Goal: Transaction & Acquisition: Download file/media

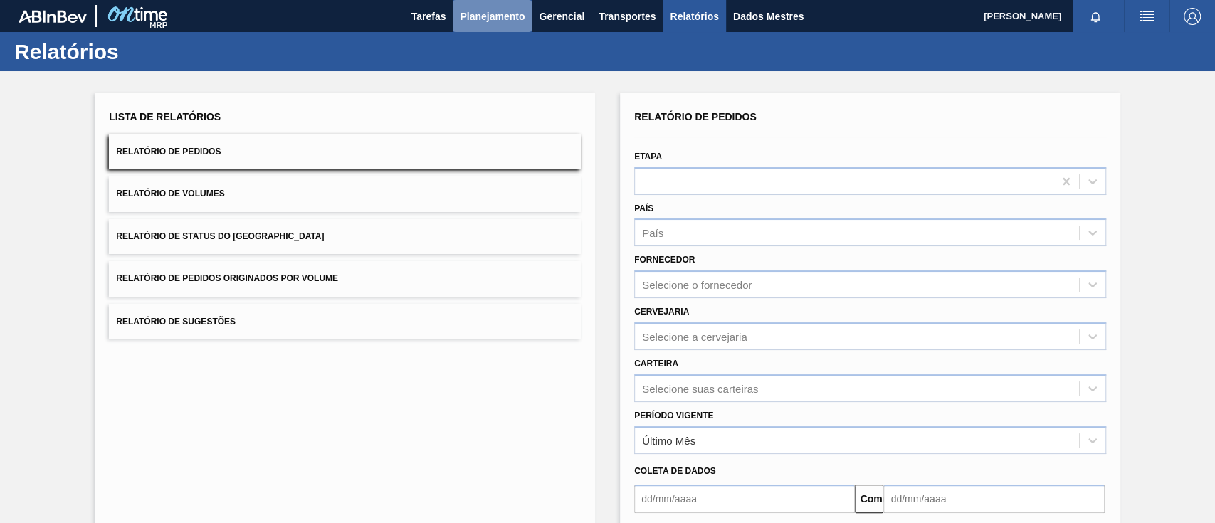
click at [498, 26] on button "Planejamento" at bounding box center [492, 16] width 79 height 32
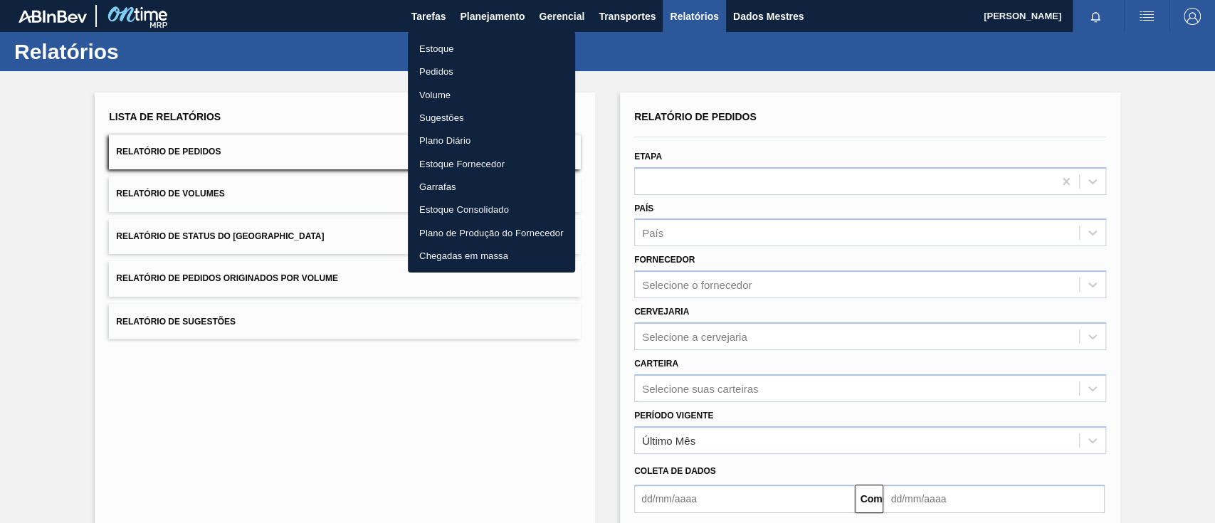
click at [450, 74] on font "Pedidos" at bounding box center [436, 71] width 34 height 11
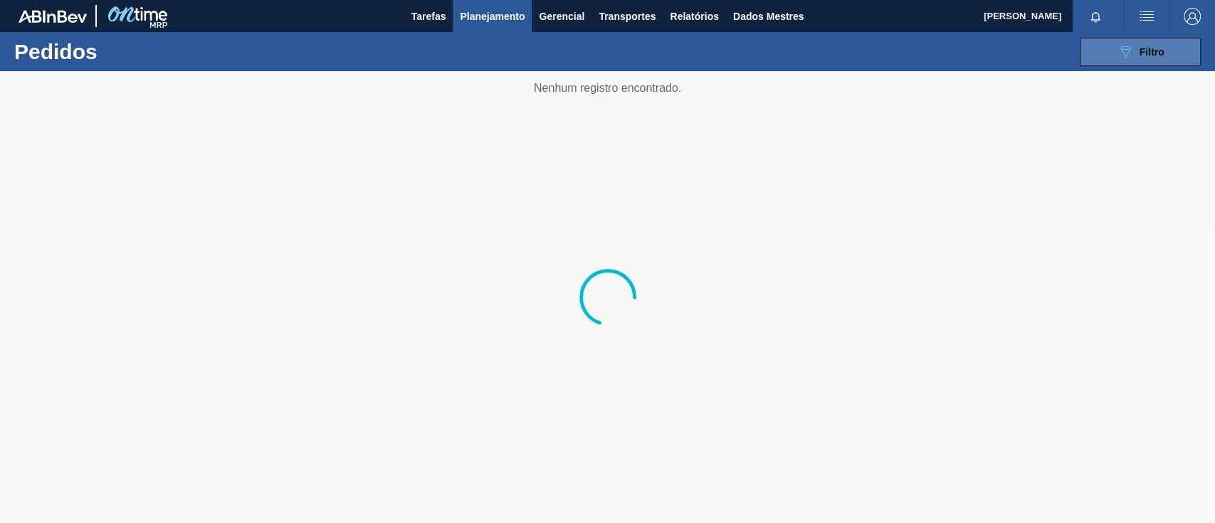
click at [1135, 49] on div "089F7B8B-B2A5-4AFE-B5C0-19BA573D28AC Filtro" at bounding box center [1141, 51] width 48 height 17
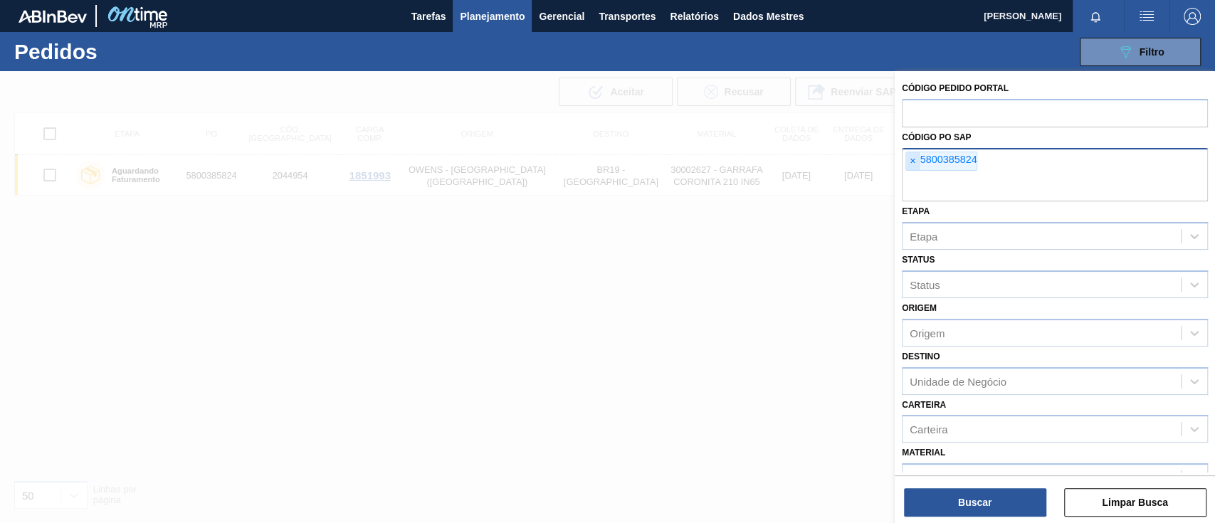
click at [911, 160] on font "×" at bounding box center [913, 160] width 6 height 11
paste input "text"
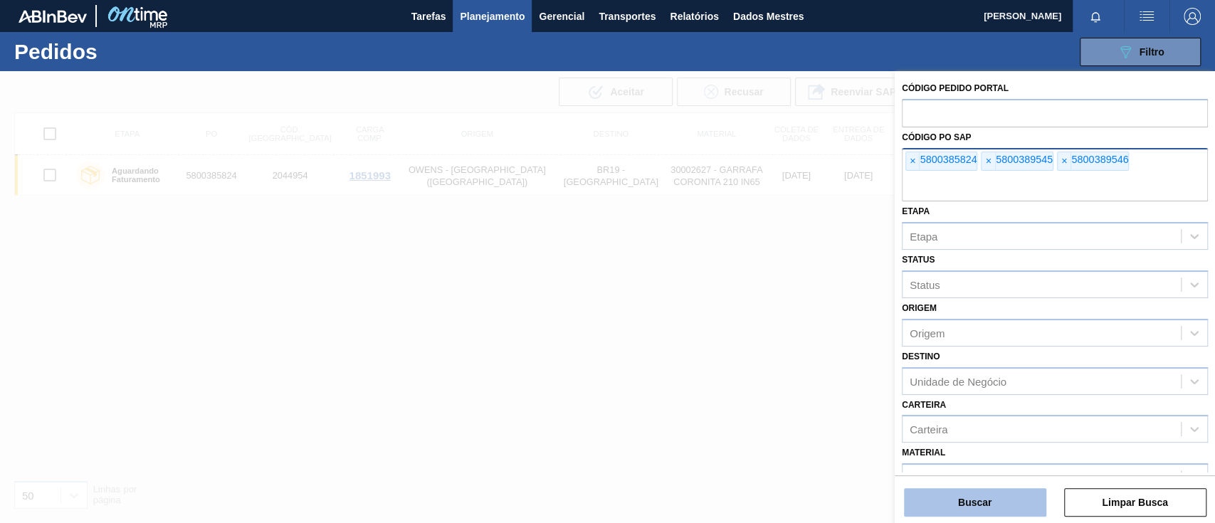
click at [986, 510] on button "Buscar" at bounding box center [975, 502] width 142 height 28
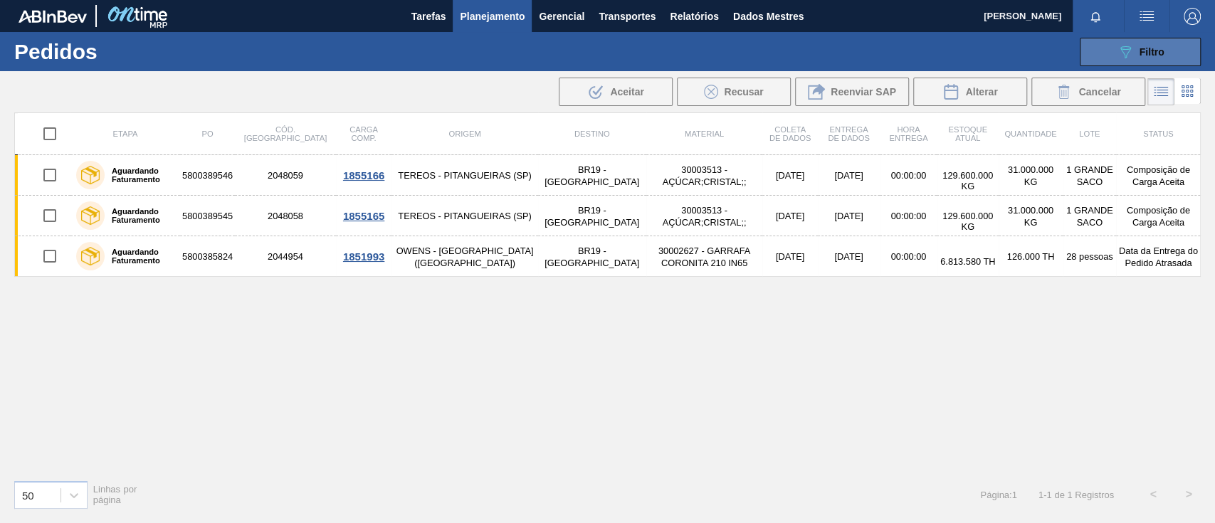
click at [1133, 55] on div "089F7B8B-B2A5-4AFE-B5C0-19BA573D28AC Filtro" at bounding box center [1141, 51] width 48 height 17
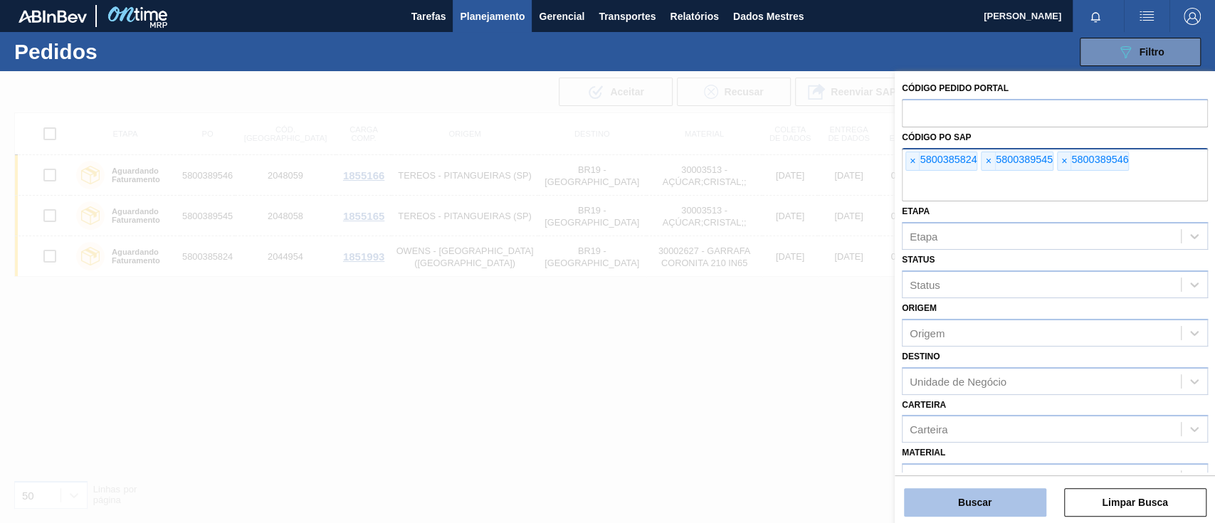
click at [957, 505] on button "Buscar" at bounding box center [975, 502] width 142 height 28
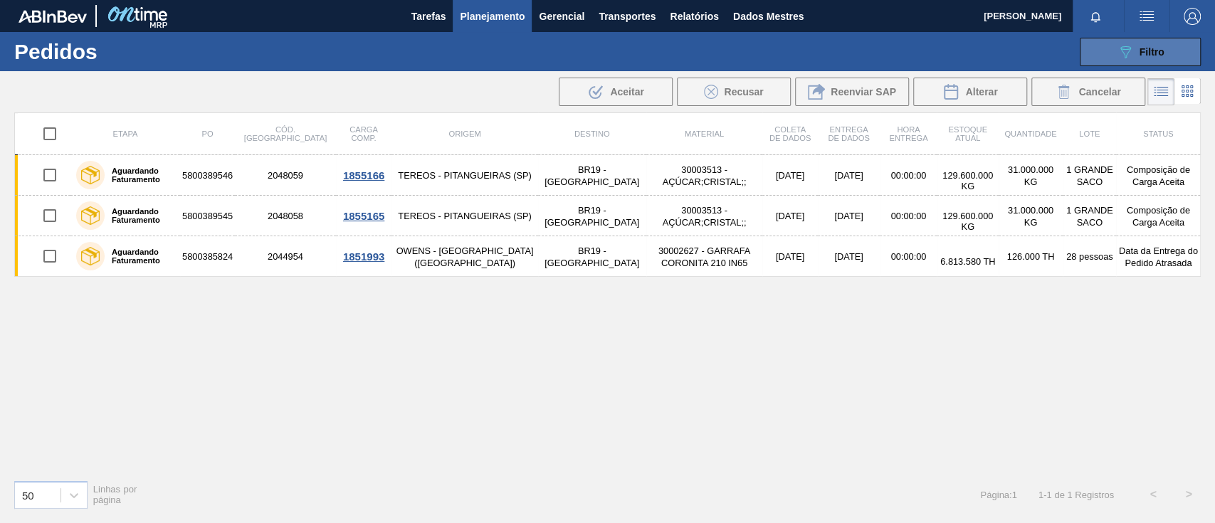
click at [1155, 49] on font "Filtro" at bounding box center [1152, 51] width 25 height 11
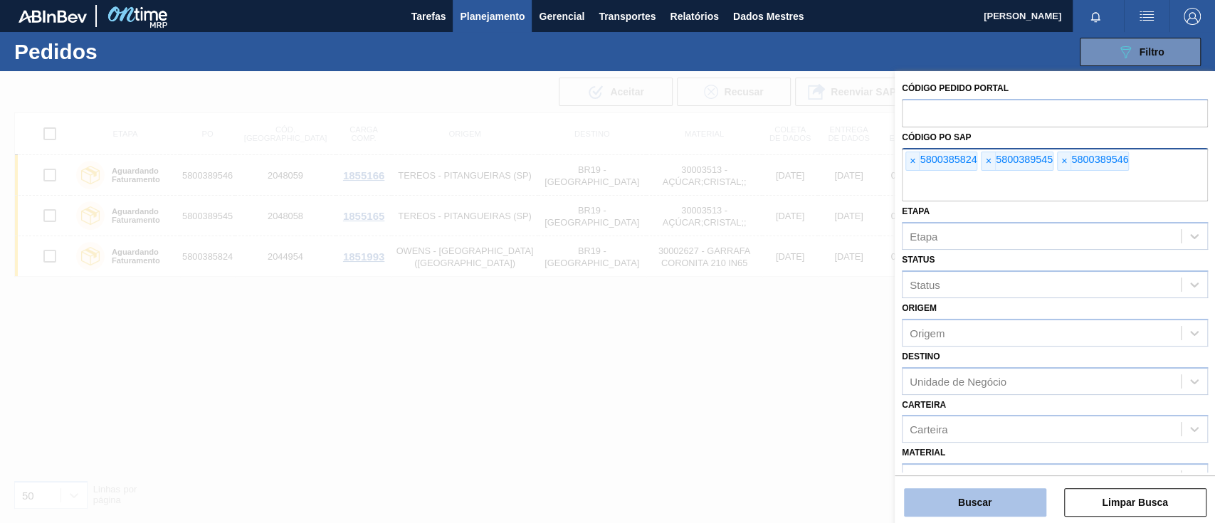
click at [987, 498] on font "Buscar" at bounding box center [974, 502] width 33 height 11
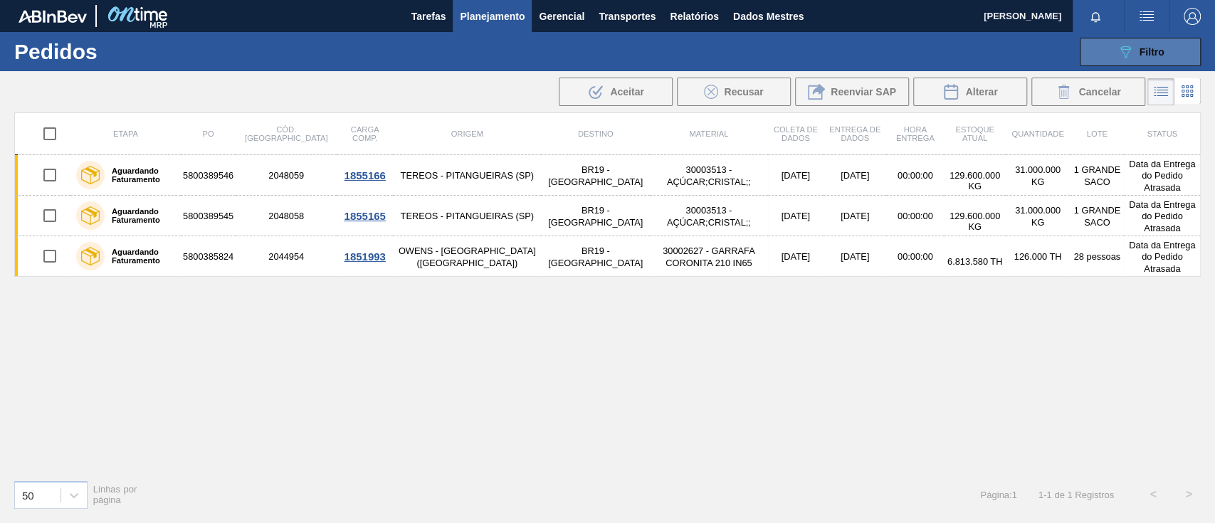
click at [1178, 41] on button "089F7B8B-B2A5-4AFE-B5C0-19BA573D28AC Filtro" at bounding box center [1140, 52] width 121 height 28
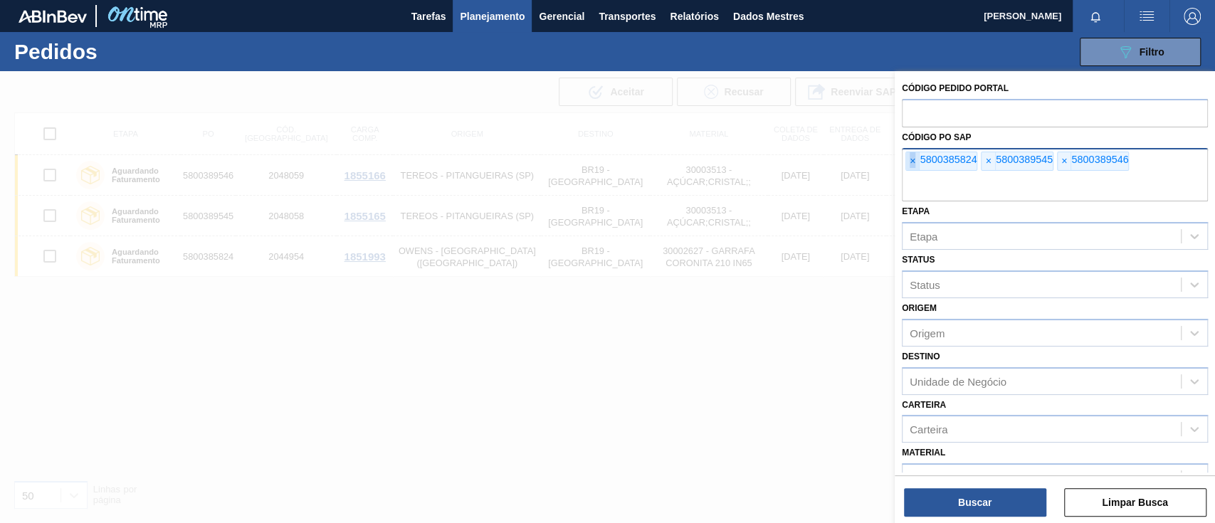
click at [912, 165] on font "×" at bounding box center [913, 160] width 6 height 11
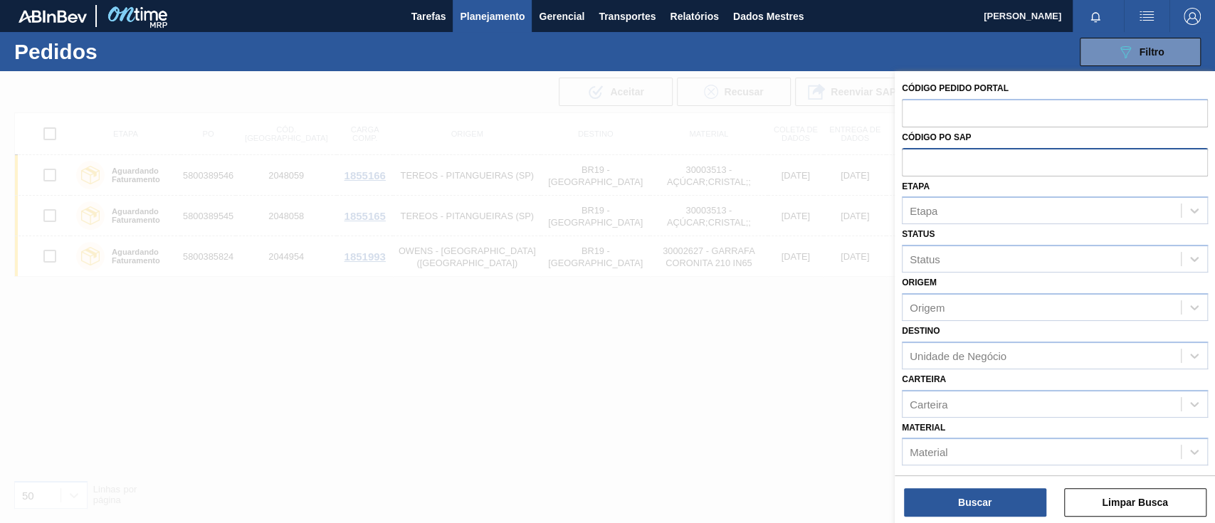
paste input "5800385277"
type input "5800385277"
click at [973, 506] on font "Buscar" at bounding box center [974, 502] width 33 height 11
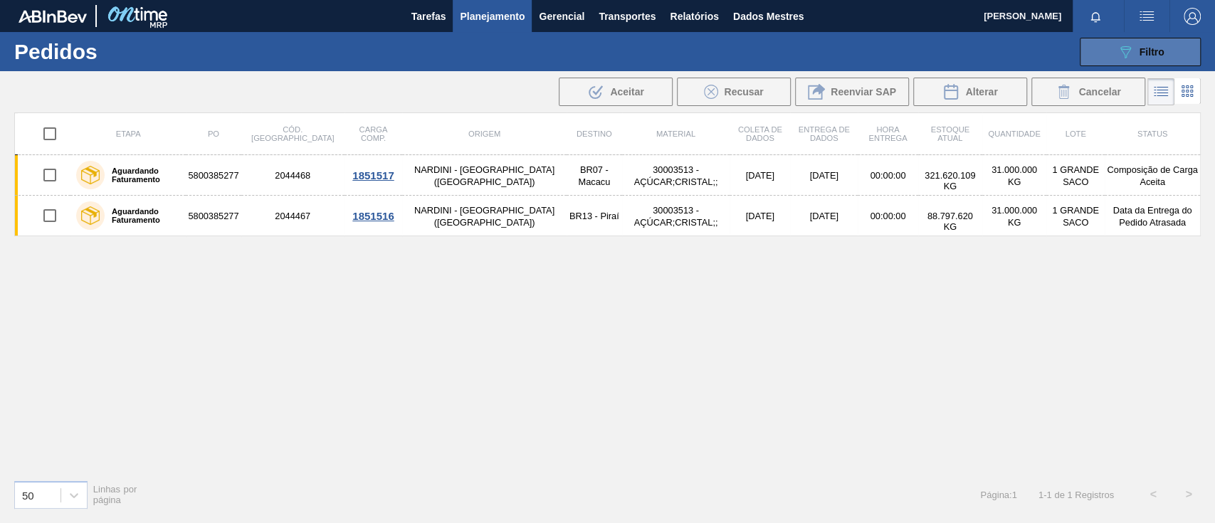
click at [1142, 48] on font "Filtro" at bounding box center [1152, 51] width 25 height 11
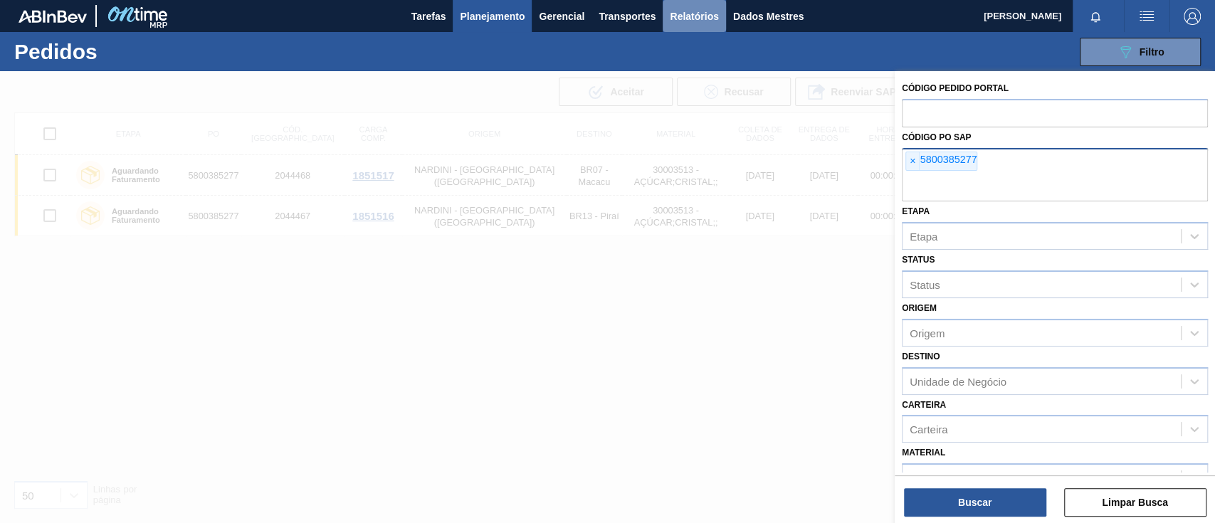
click at [683, 25] on button "Relatórios" at bounding box center [694, 16] width 63 height 32
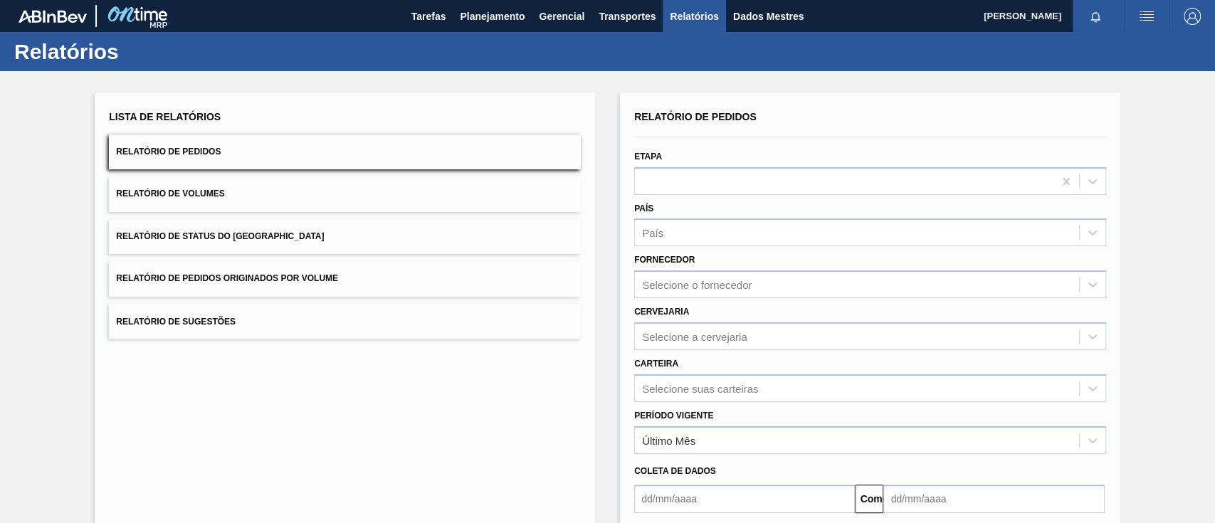
click at [297, 280] on font "Relatório de Pedidos Originados por Volume" at bounding box center [227, 279] width 222 height 10
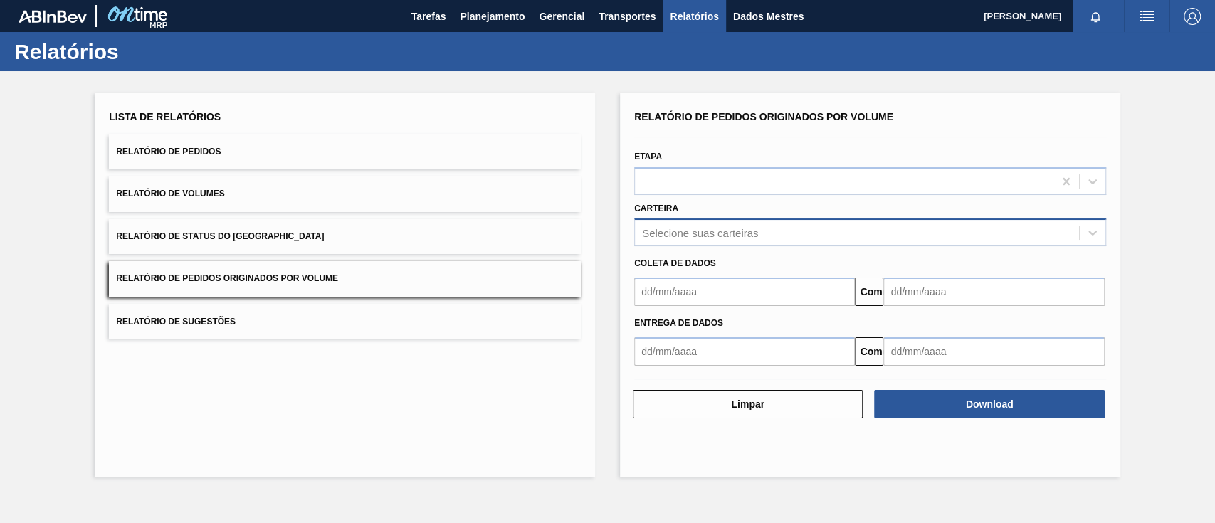
click at [694, 227] on font "Selecione suas carteiras" at bounding box center [700, 233] width 116 height 12
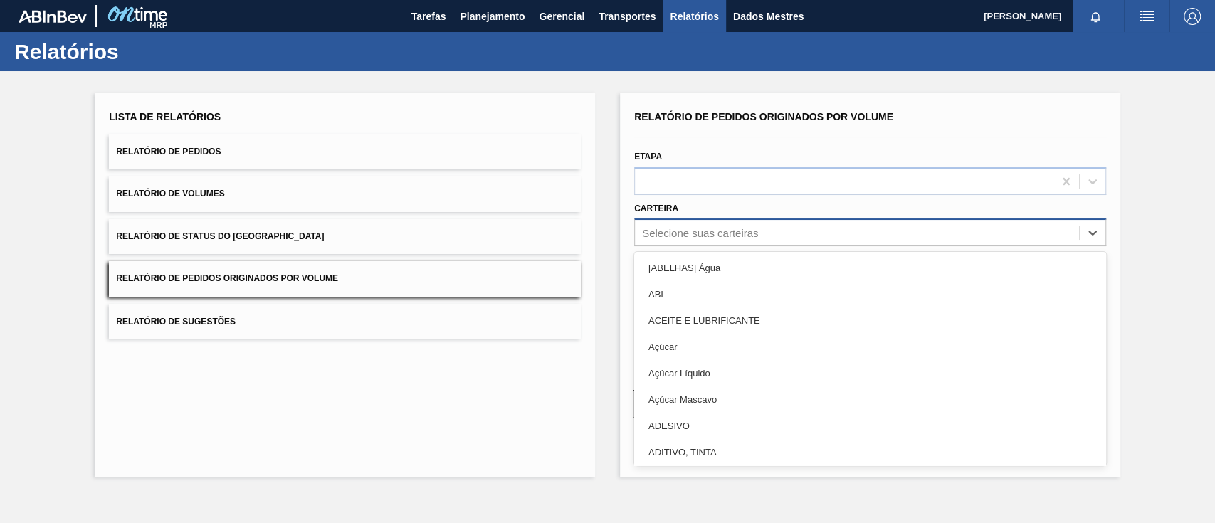
type input "a"
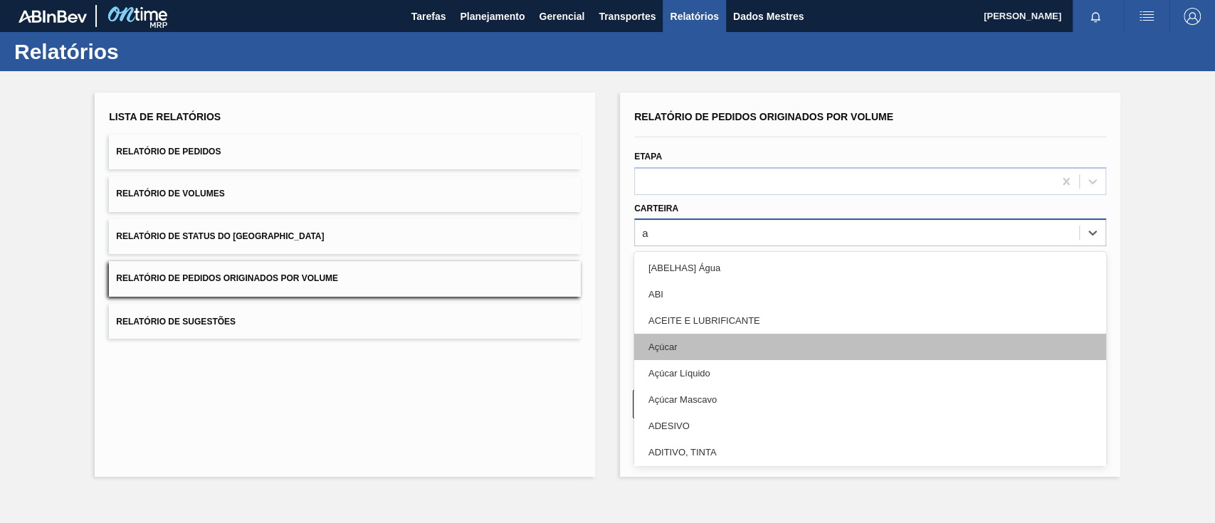
click at [678, 354] on div "Açúcar" at bounding box center [870, 347] width 472 height 26
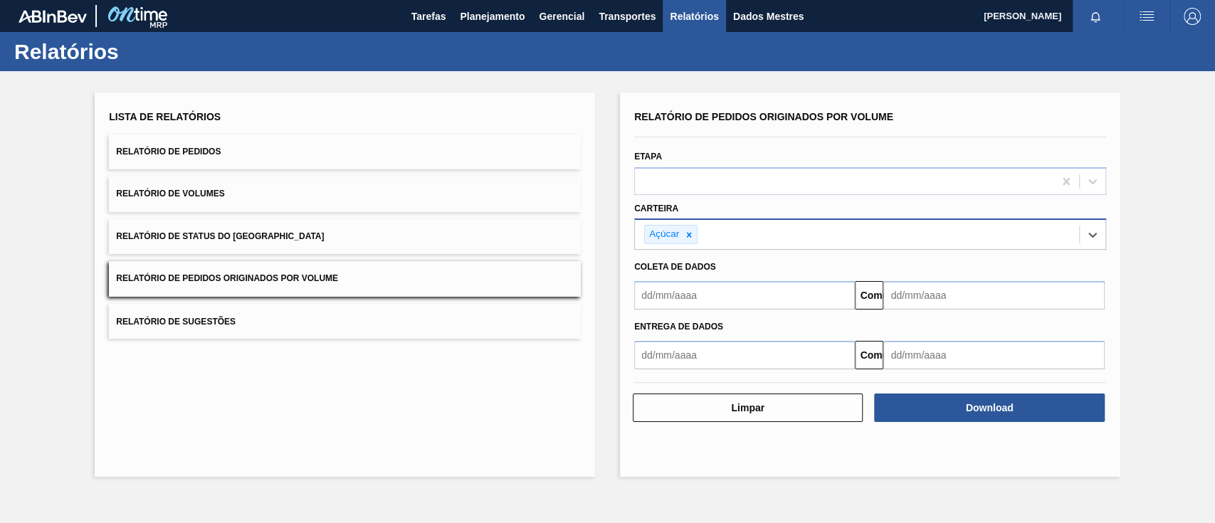
click at [693, 298] on input "text" at bounding box center [744, 295] width 221 height 28
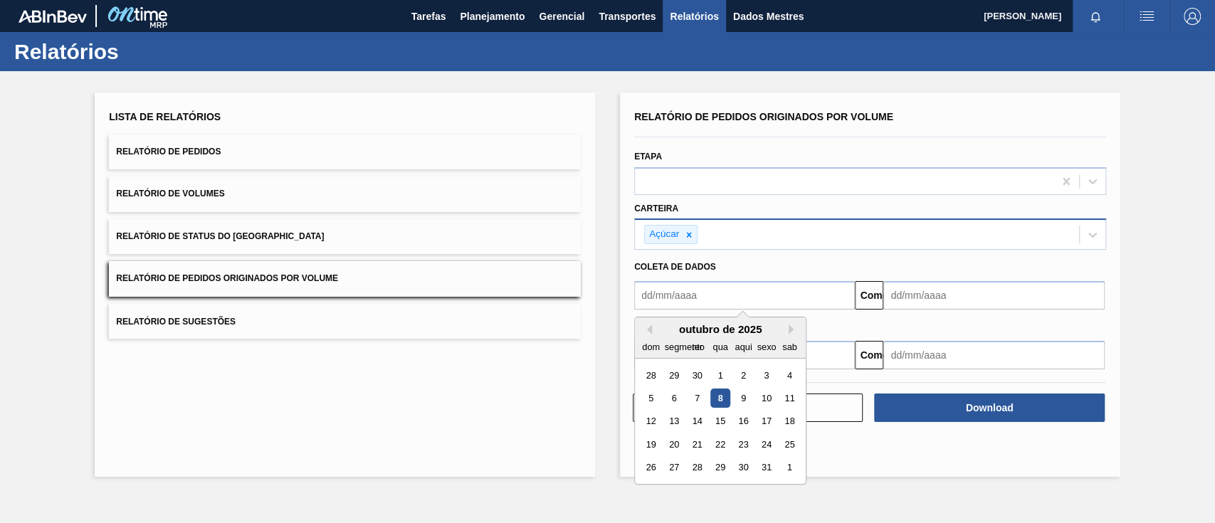
click at [720, 373] on font "1" at bounding box center [719, 375] width 5 height 11
type input "[DATE]"
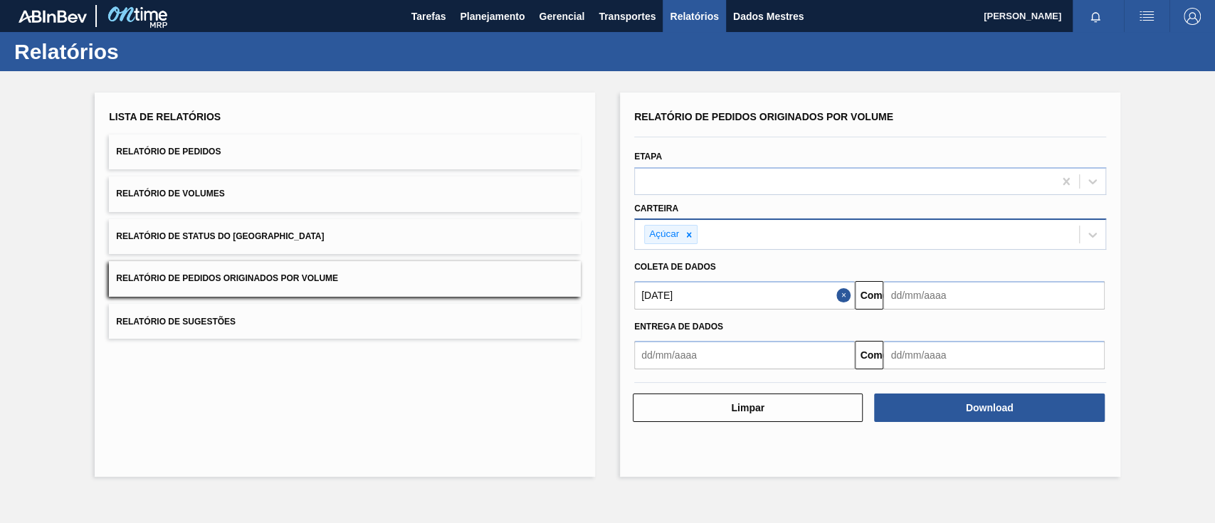
click at [902, 298] on input "text" at bounding box center [993, 295] width 221 height 28
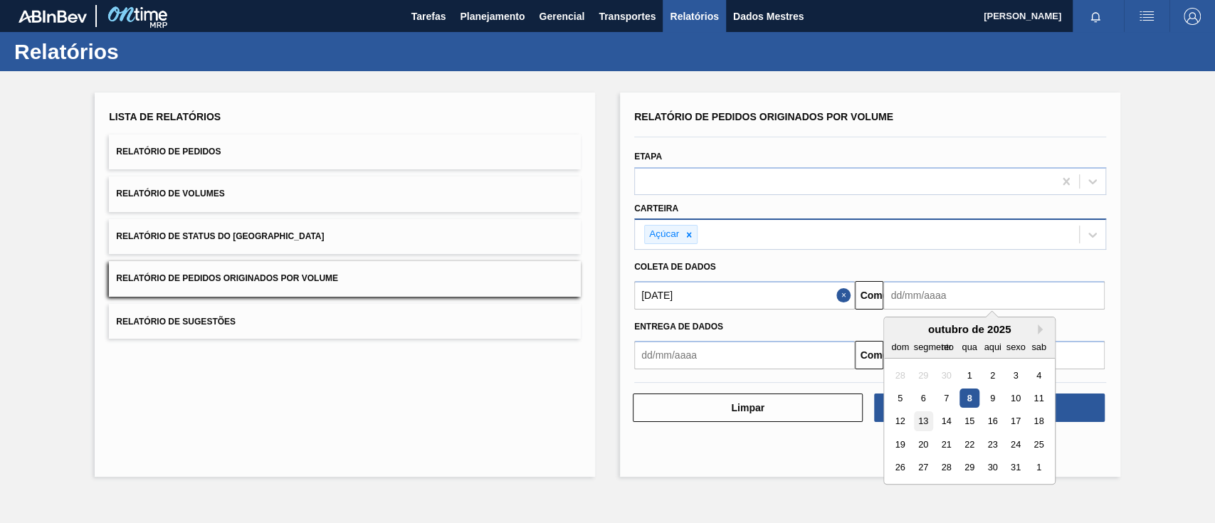
click at [925, 414] on div "13" at bounding box center [923, 421] width 19 height 19
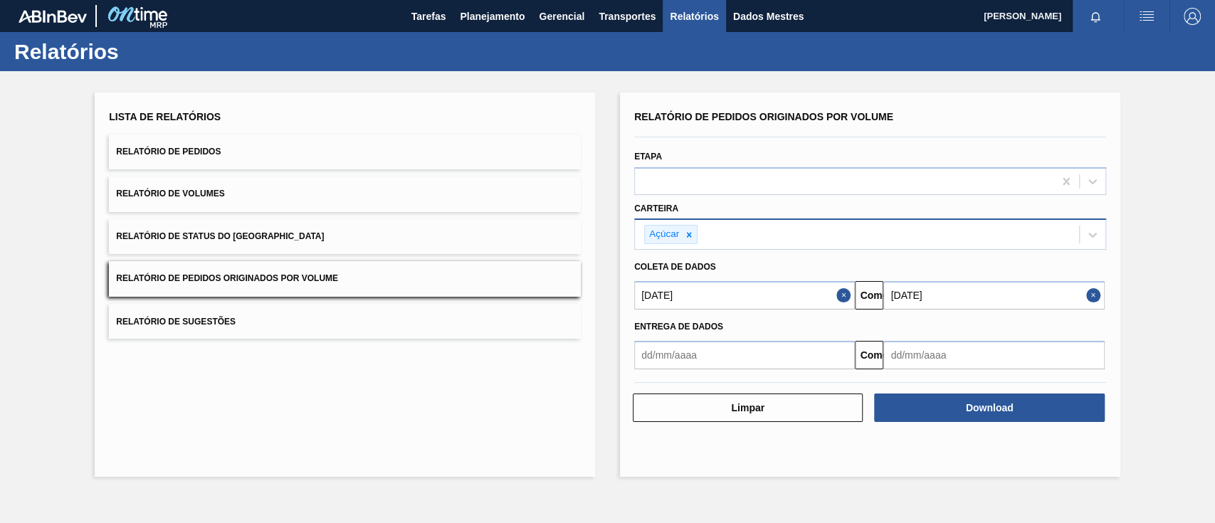
type input "[DATE]"
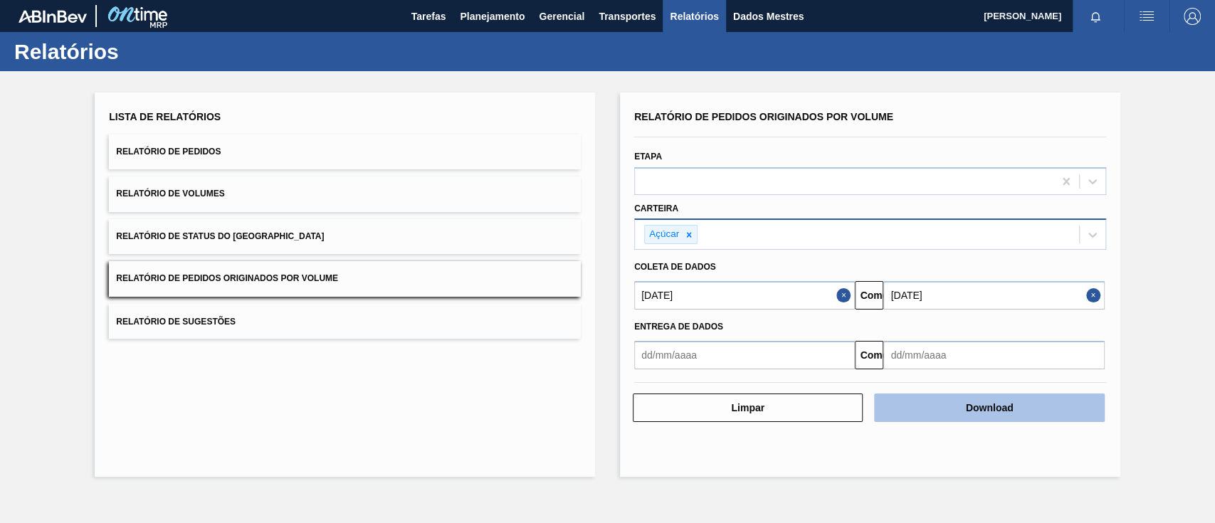
click at [961, 404] on button "Download" at bounding box center [989, 408] width 230 height 28
click at [942, 402] on button "Download" at bounding box center [989, 408] width 230 height 28
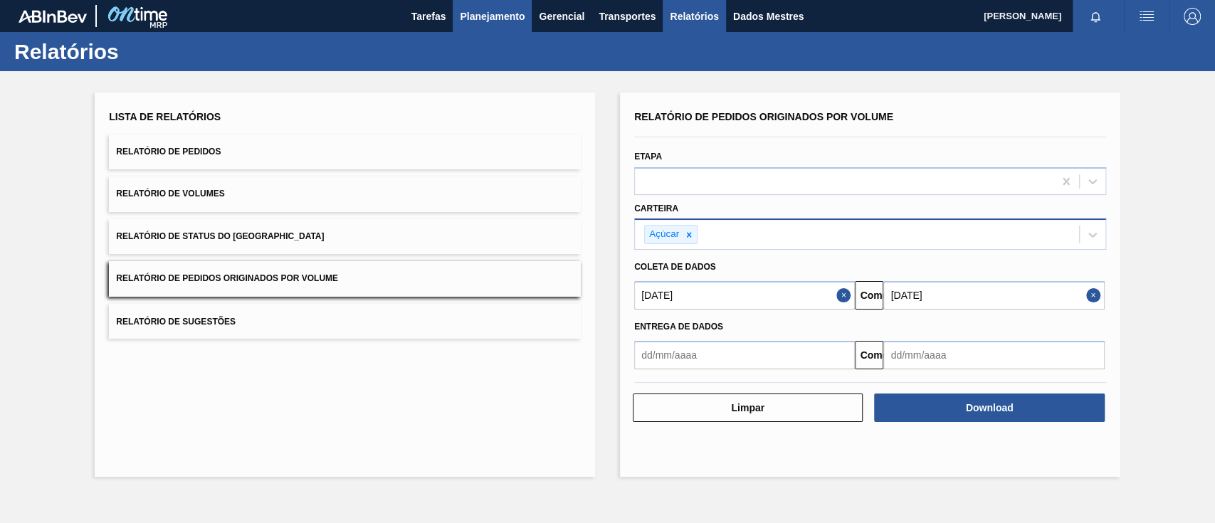
click at [462, 20] on font "Planejamento" at bounding box center [492, 16] width 65 height 11
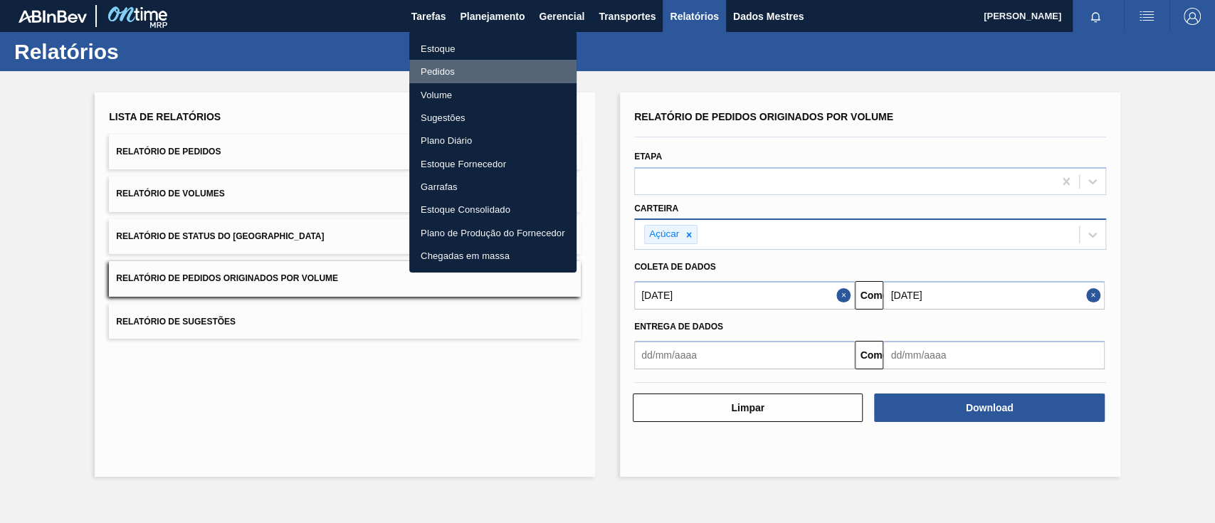
click at [458, 70] on li "Pedidos" at bounding box center [492, 71] width 167 height 23
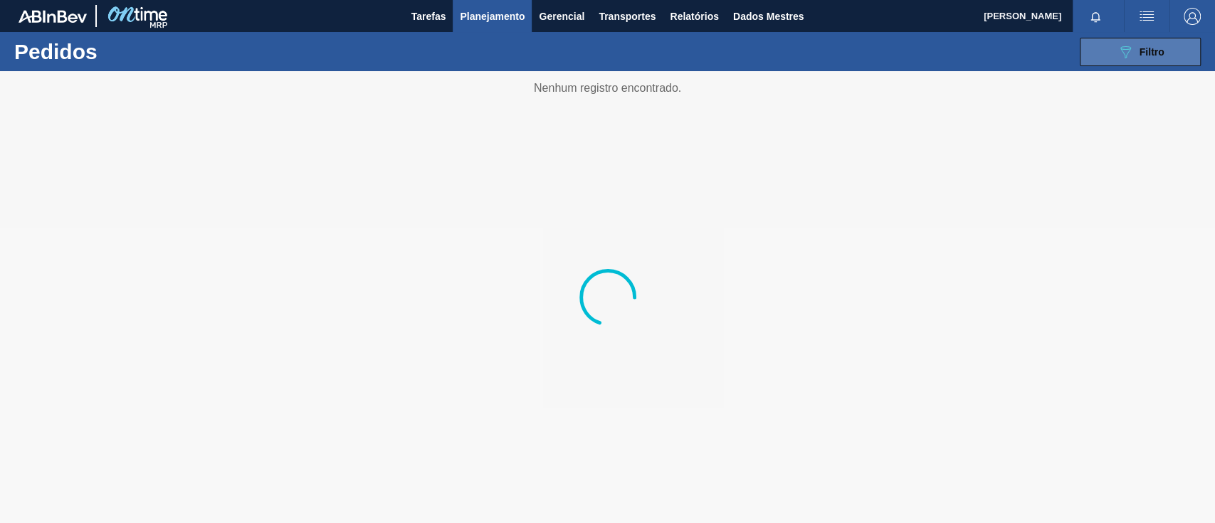
click at [1110, 48] on button "089F7B8B-B2A5-4AFE-B5C0-19BA573D28AC Filtro" at bounding box center [1140, 52] width 121 height 28
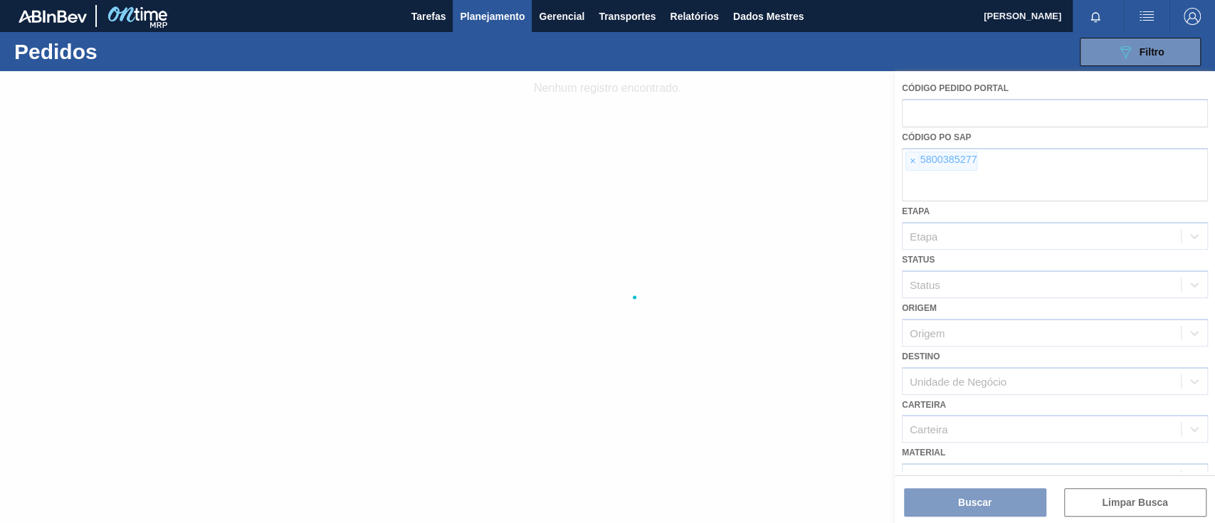
click at [911, 162] on div at bounding box center [607, 297] width 1215 height 452
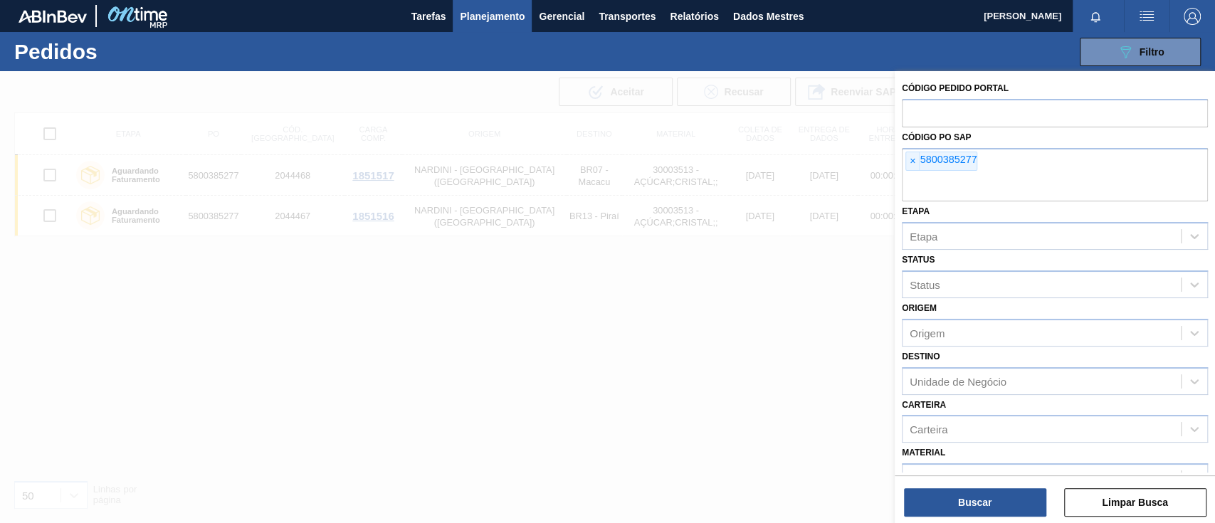
click at [912, 162] on font "×" at bounding box center [913, 160] width 6 height 11
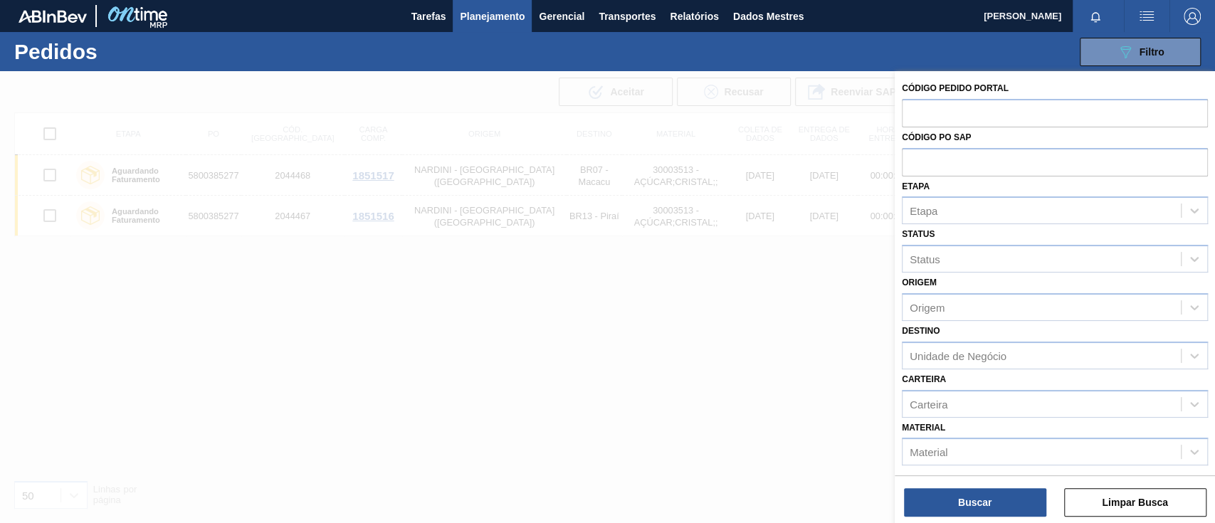
paste input "text"
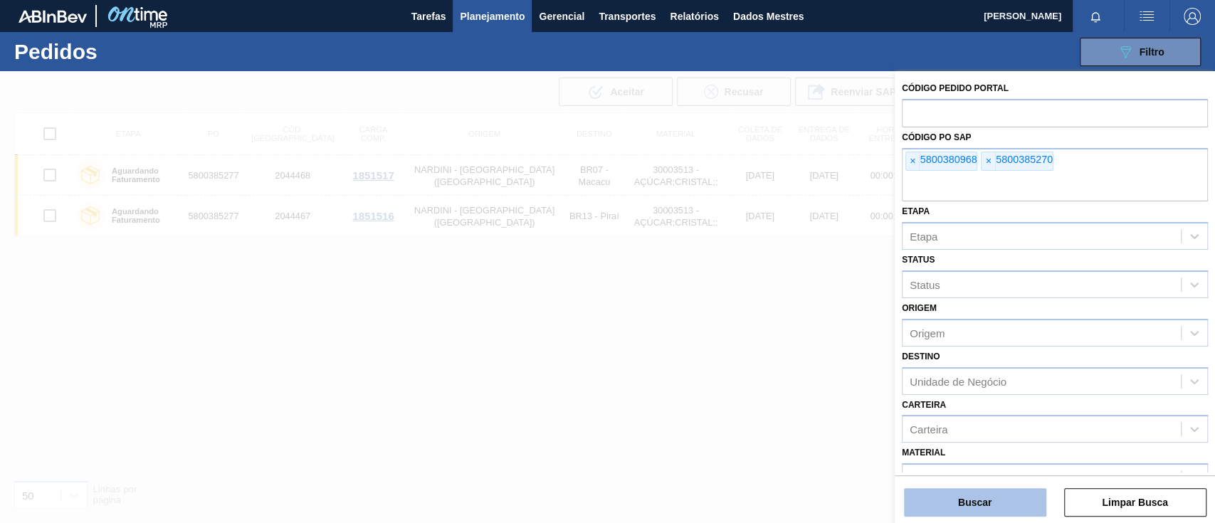
click at [962, 493] on button "Buscar" at bounding box center [975, 502] width 142 height 28
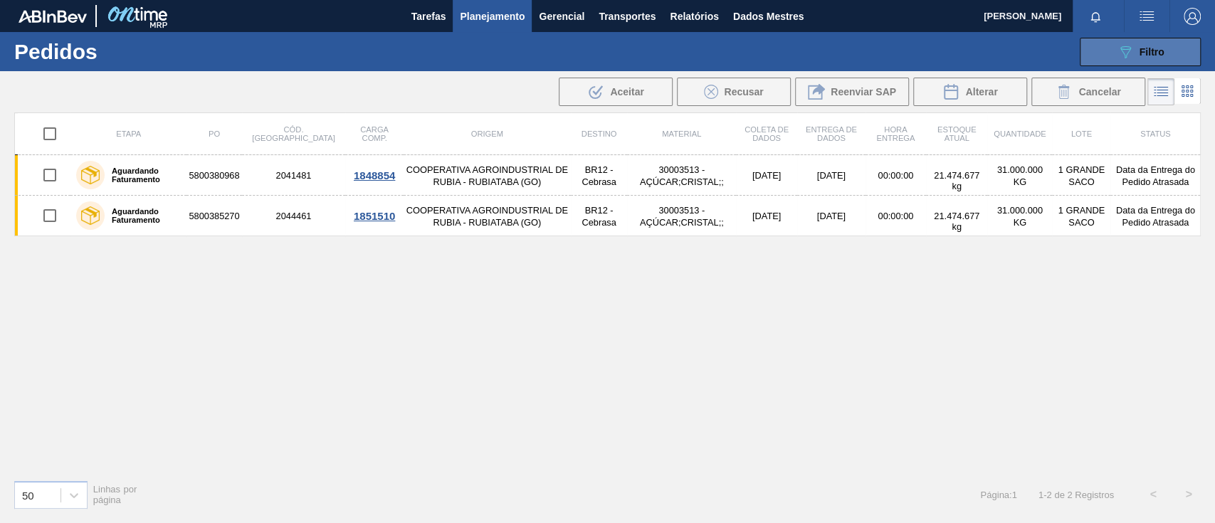
click at [1137, 51] on div "089F7B8B-B2A5-4AFE-B5C0-19BA573D28AC Filtro" at bounding box center [1141, 51] width 48 height 17
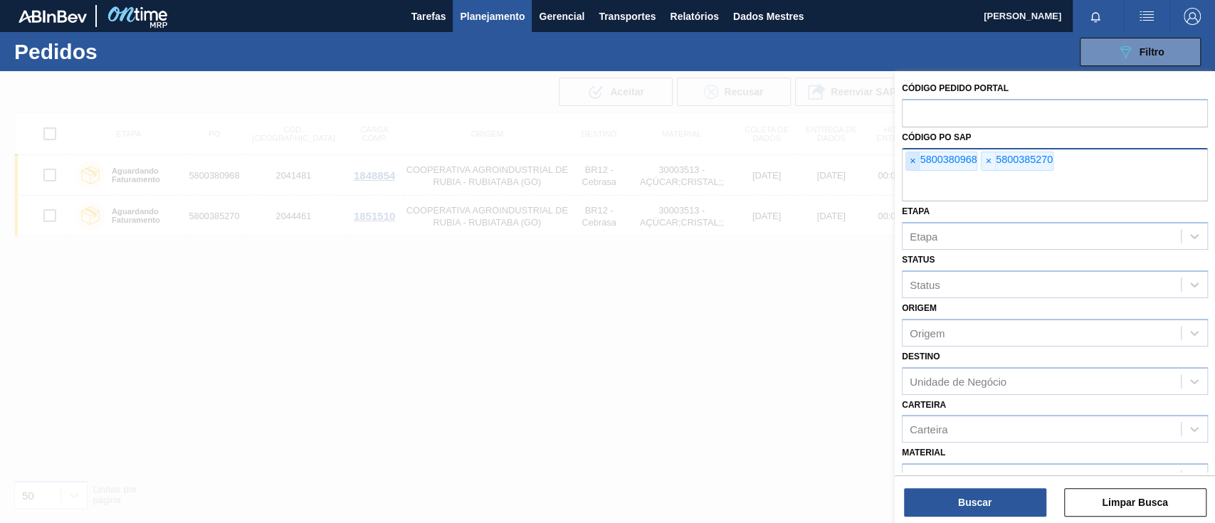
click at [902, 169] on div "× 5800380968 × 5800385270" at bounding box center [1055, 175] width 306 height 54
click at [911, 164] on font "×" at bounding box center [913, 160] width 6 height 11
click at [912, 164] on font "×" at bounding box center [913, 160] width 6 height 11
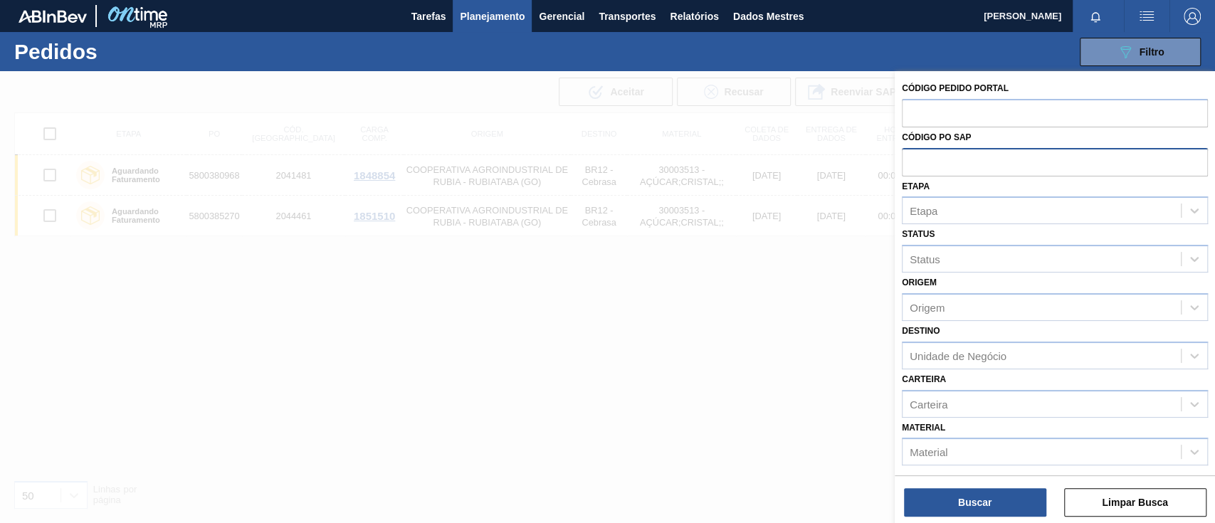
paste input "5800385277"
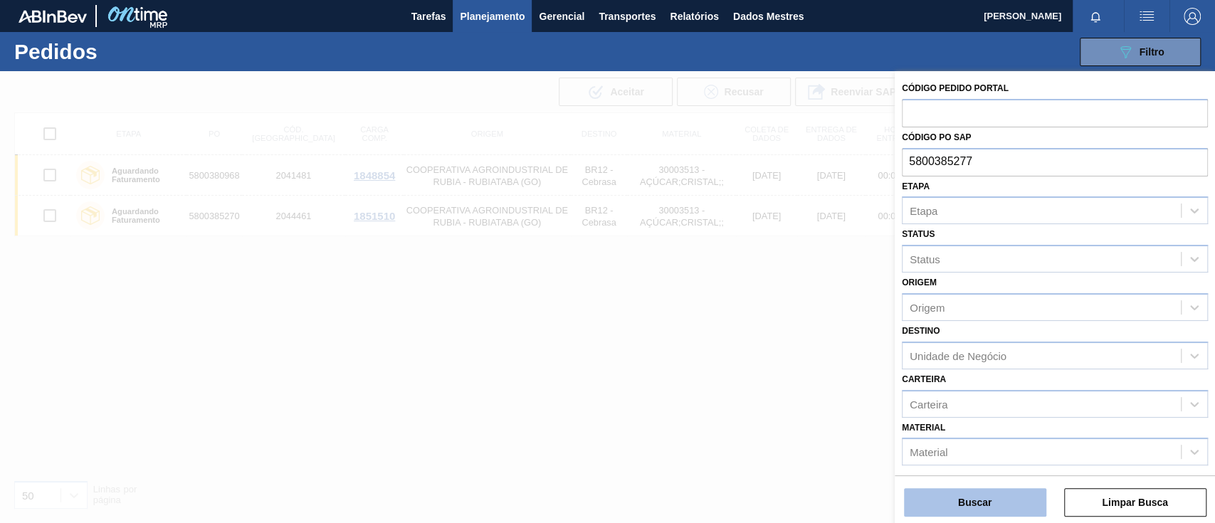
type input "5800385277"
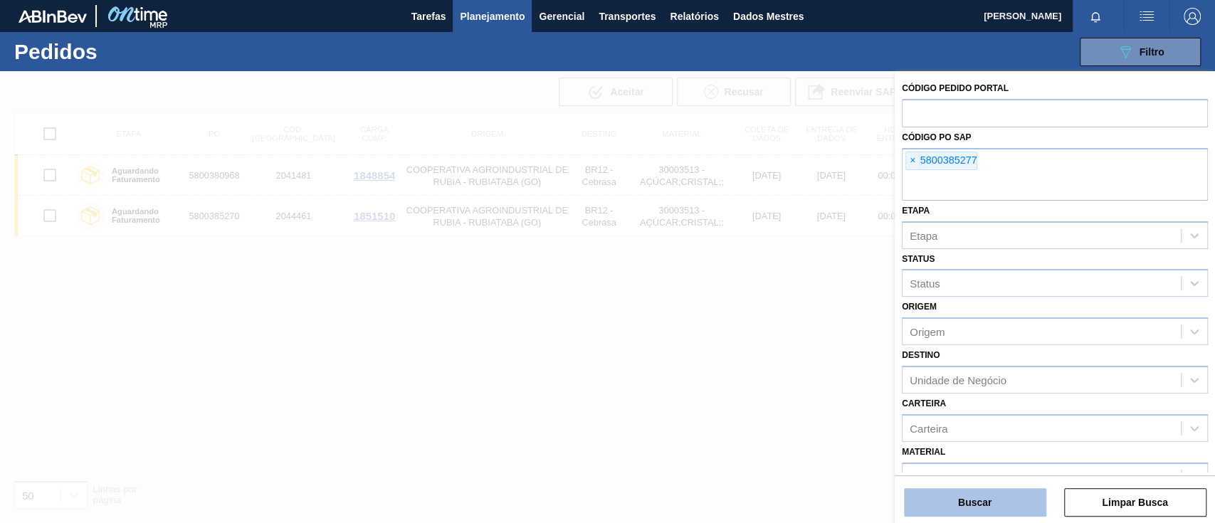
click at [1014, 500] on button "Buscar" at bounding box center [975, 502] width 142 height 28
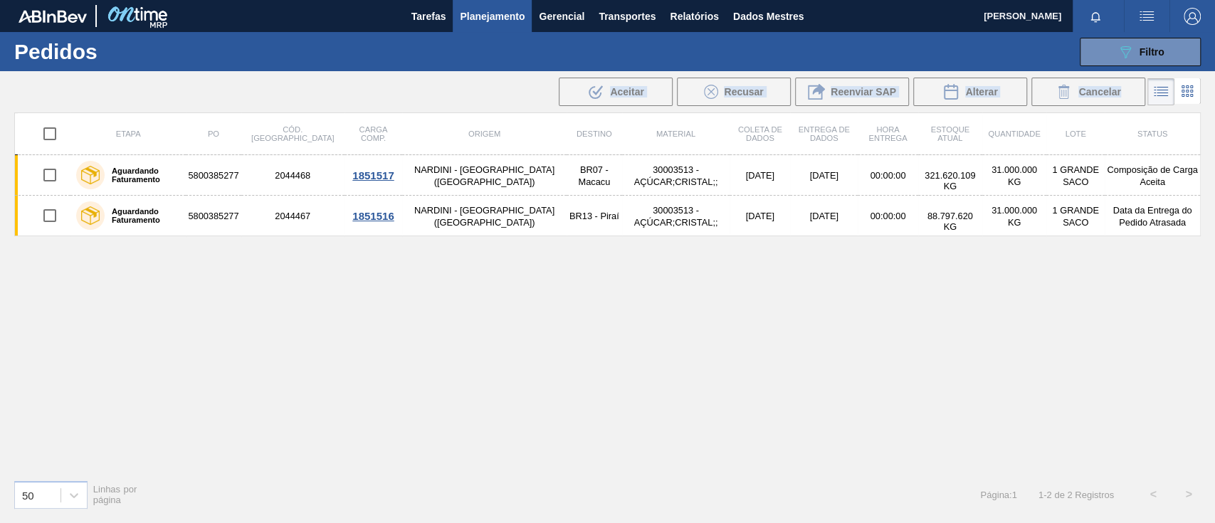
drag, startPoint x: 63, startPoint y: 101, endPoint x: 261, endPoint y: 310, distance: 288.0
click at [265, 265] on main "Tarefas Planejamento Gerencial Transportes Relatórios Dados Mestres Alyne Amara…" at bounding box center [607, 261] width 1215 height 523
click at [261, 312] on div "Etapa PO Cód. Pedido Carga Comp. Origem Destino Material Coleta de dados Entreg…" at bounding box center [607, 290] width 1187 height 356
click at [690, 19] on font "Relatórios" at bounding box center [694, 16] width 48 height 11
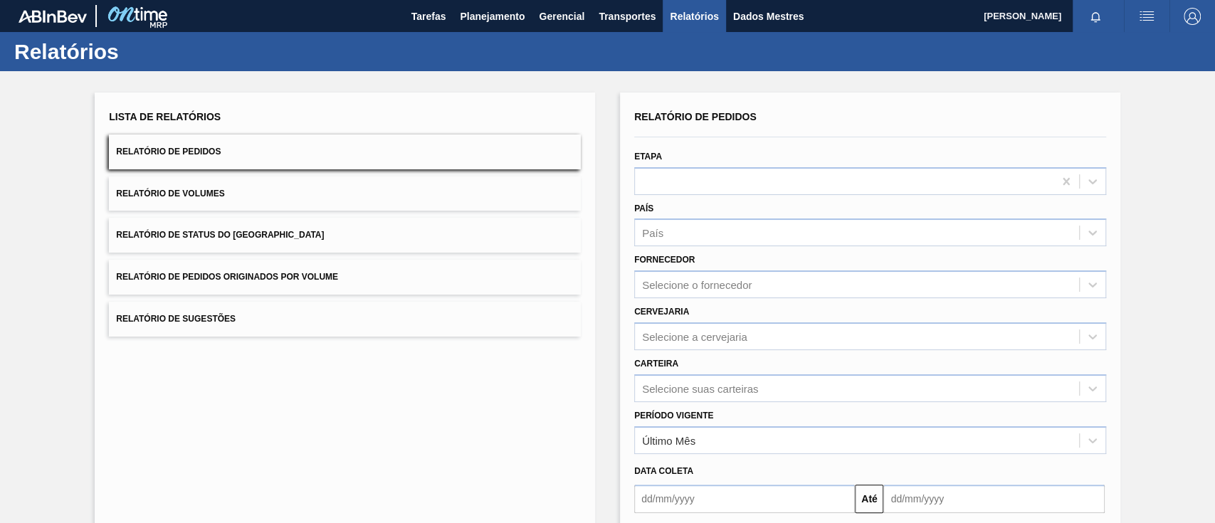
click at [298, 271] on button "Relatório de Pedidos Originados por Volume" at bounding box center [345, 277] width 472 height 35
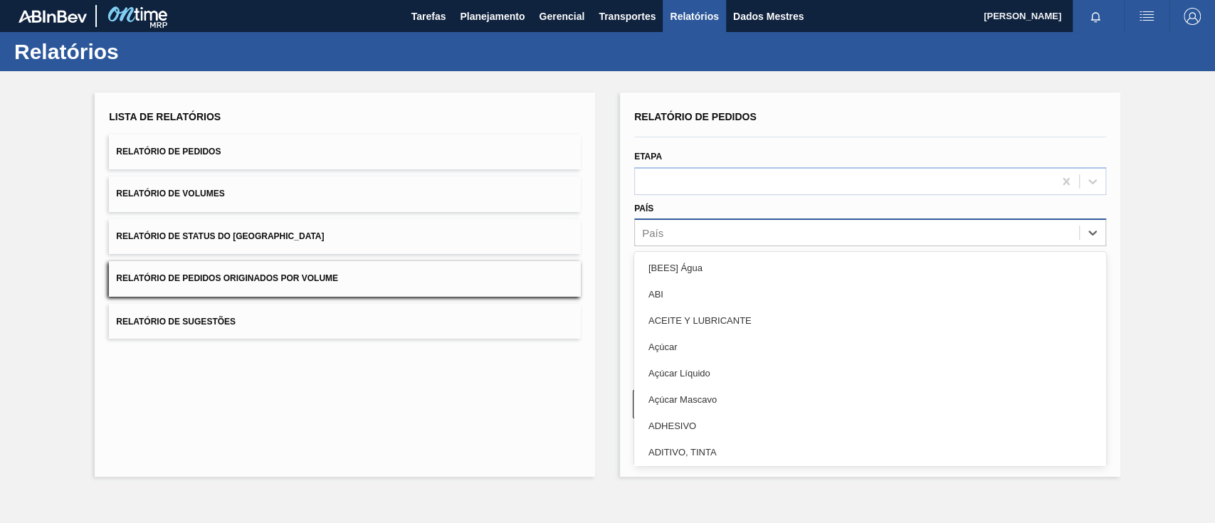
click at [655, 241] on div "País" at bounding box center [857, 233] width 444 height 21
type input "gar"
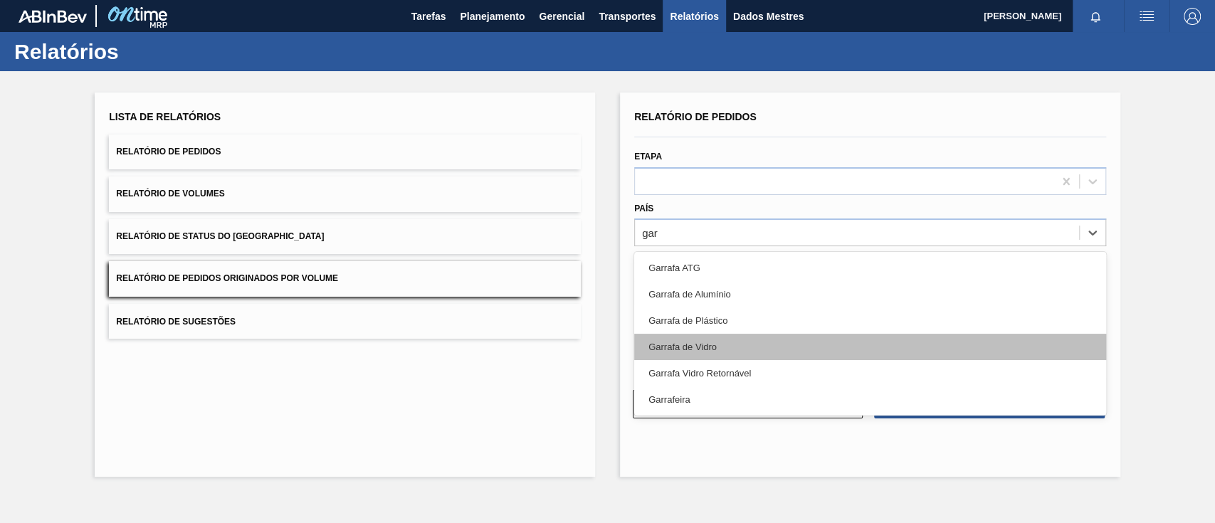
click at [736, 340] on div "Garrafa de Vidro" at bounding box center [870, 347] width 472 height 26
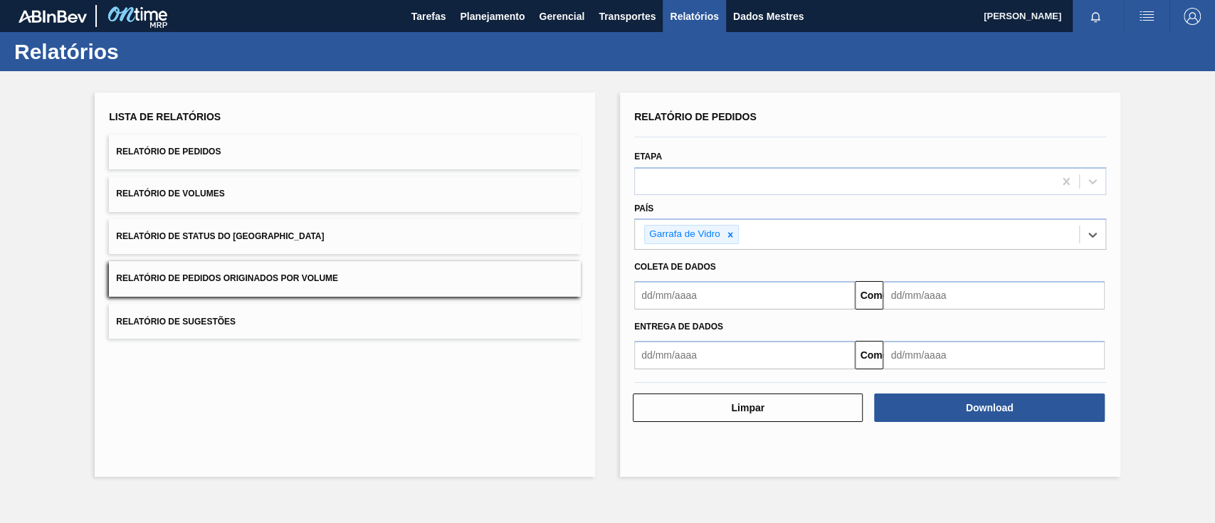
click at [683, 289] on input "text" at bounding box center [744, 295] width 221 height 28
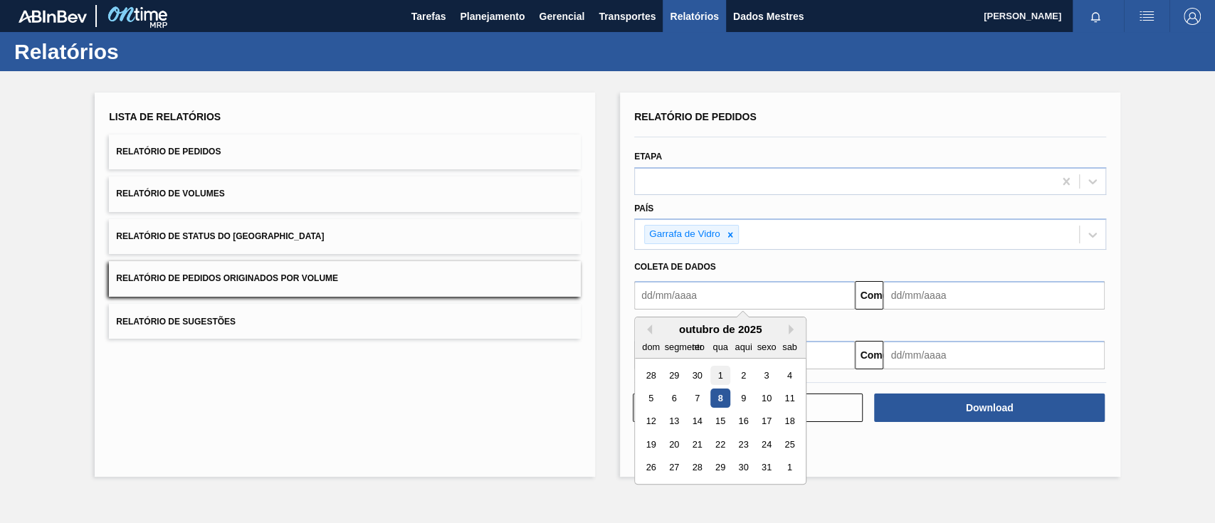
click at [719, 366] on div "1" at bounding box center [719, 375] width 19 height 19
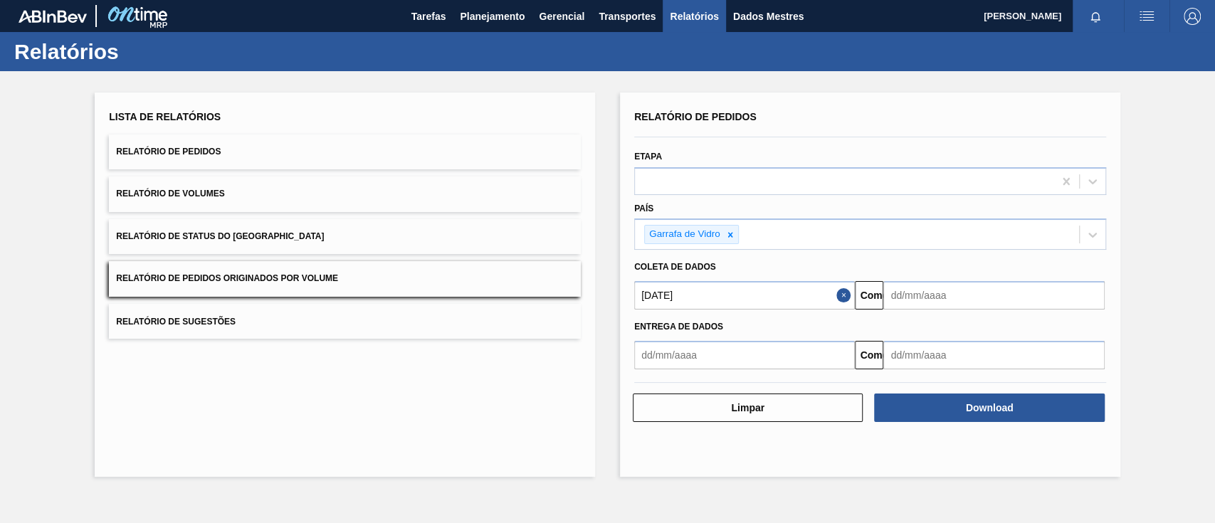
type input "[DATE]"
click at [928, 301] on input "text" at bounding box center [993, 295] width 221 height 28
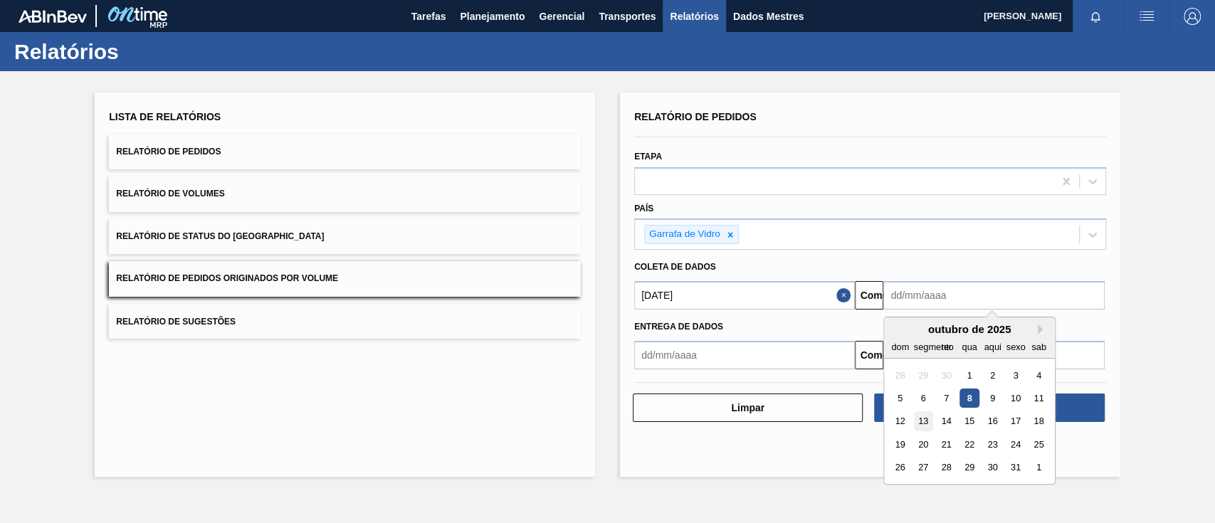
click at [922, 414] on div "13" at bounding box center [923, 421] width 19 height 19
type input "[DATE]"
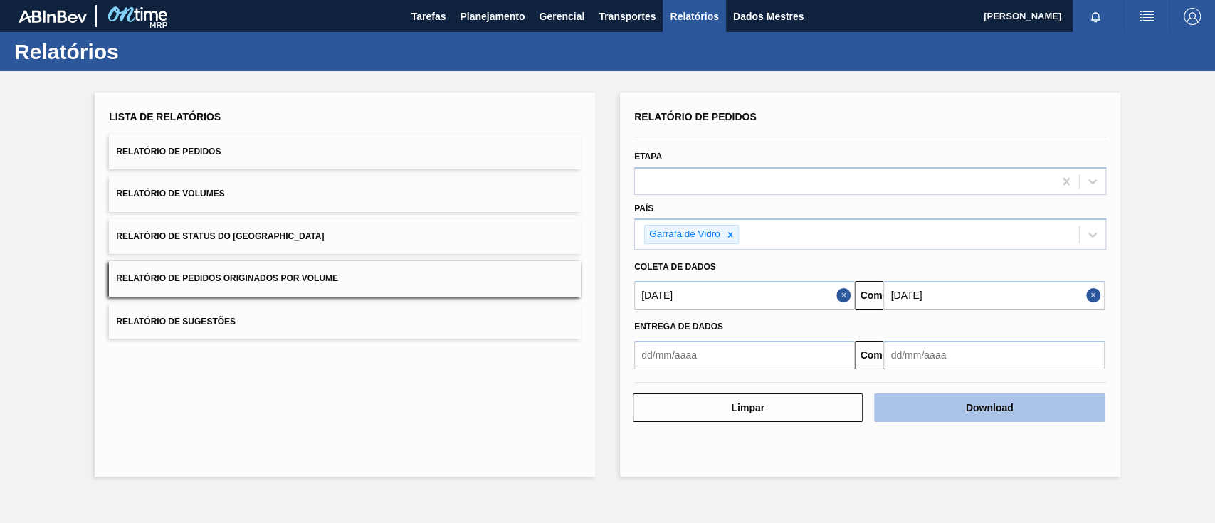
click at [1009, 402] on font "Download" at bounding box center [990, 407] width 48 height 11
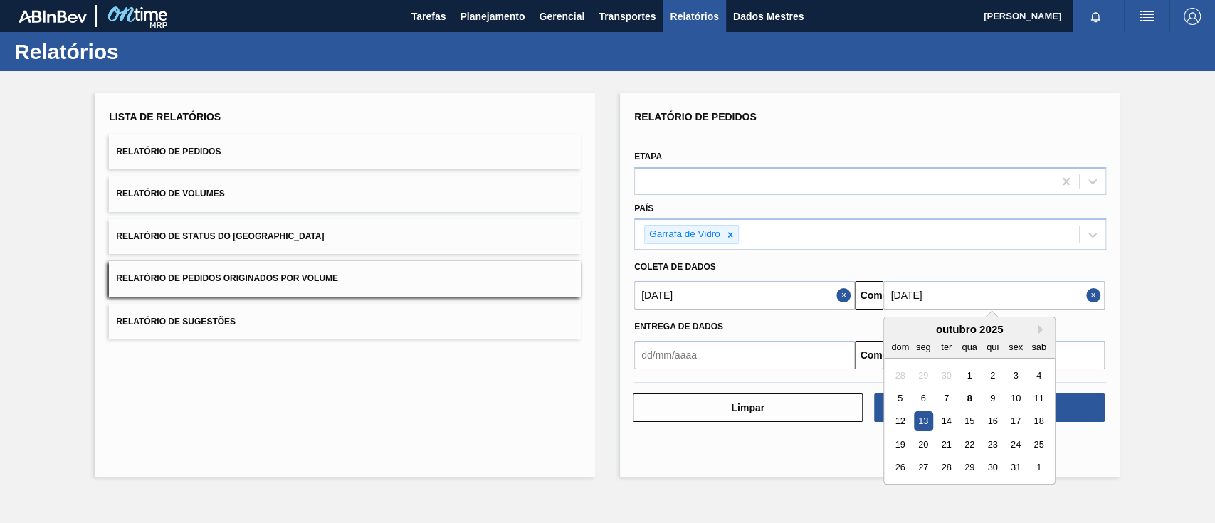
click at [924, 299] on input "[DATE]" at bounding box center [993, 295] width 221 height 28
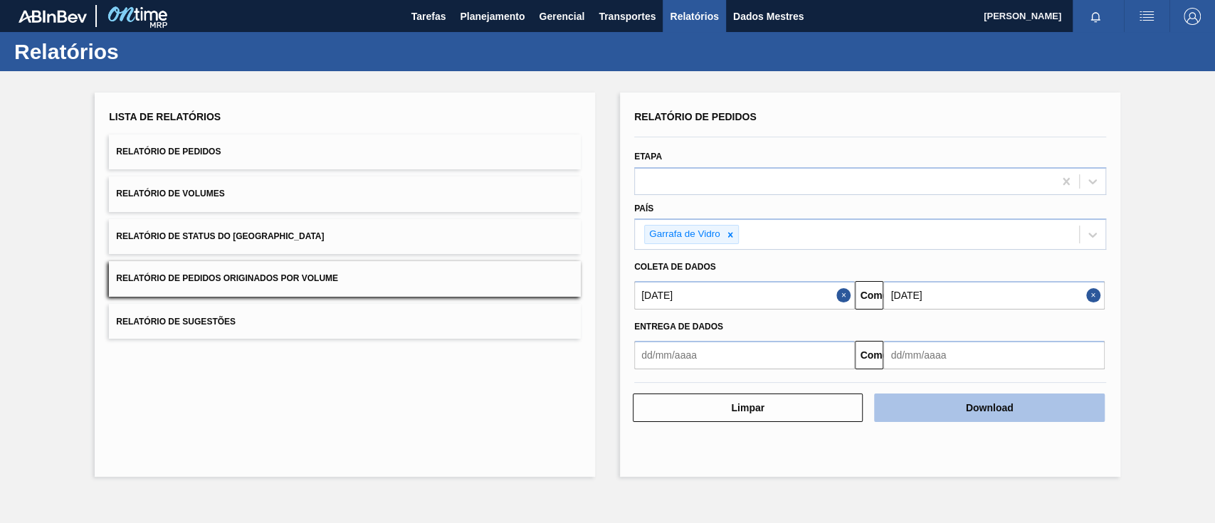
click at [1076, 419] on button "Download" at bounding box center [989, 408] width 230 height 28
